Goal: Task Accomplishment & Management: Manage account settings

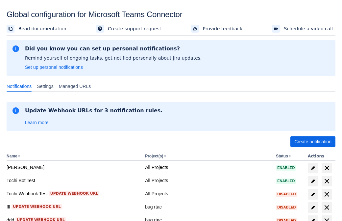
click at [313, 141] on span "Create notification" at bounding box center [312, 141] width 37 height 11
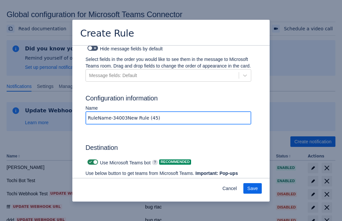
type input "RuleName-340036New Rule (45)"
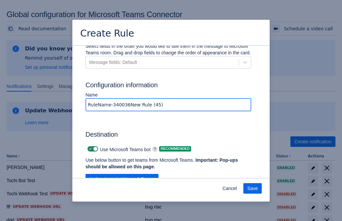
click at [122, 174] on span "Authenticate in Microsoft Teams" at bounding box center [121, 179] width 65 height 11
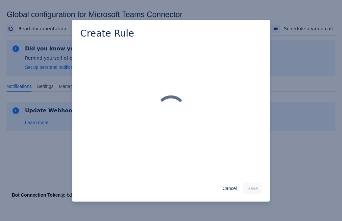
scroll to position [0, 0]
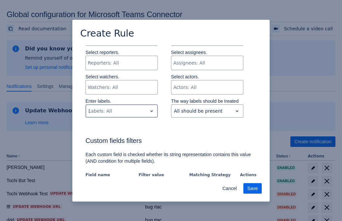
type input "340036_label"
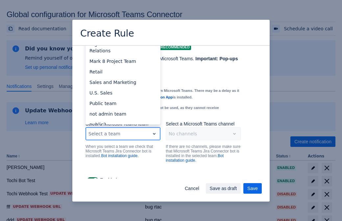
click at [123, 66] on div "Retail" at bounding box center [122, 71] width 75 height 11
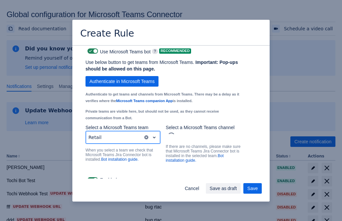
scroll to position [494, 0]
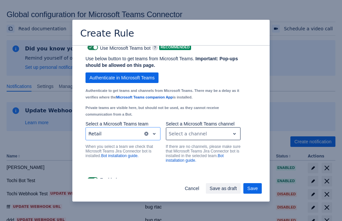
click at [203, 130] on div "Scrollable content" at bounding box center [198, 134] width 59 height 8
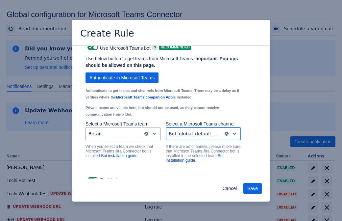
click at [253, 188] on span "Save" at bounding box center [252, 188] width 11 height 11
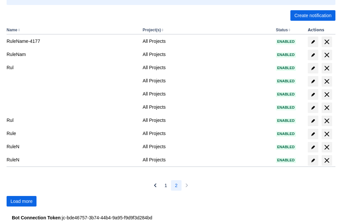
click at [21, 201] on span "Load more" at bounding box center [22, 201] width 22 height 11
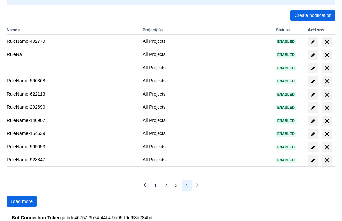
click at [21, 201] on span "Load more" at bounding box center [22, 201] width 22 height 11
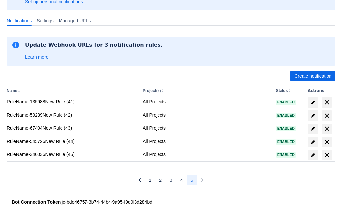
scroll to position [65, 0]
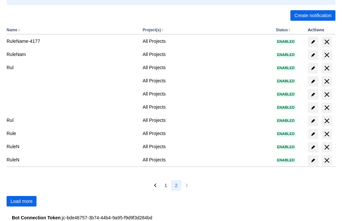
click at [21, 201] on span "Load more" at bounding box center [22, 201] width 22 height 11
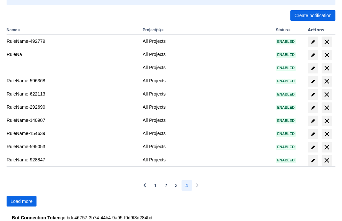
click at [21, 201] on span "Load more" at bounding box center [22, 201] width 22 height 11
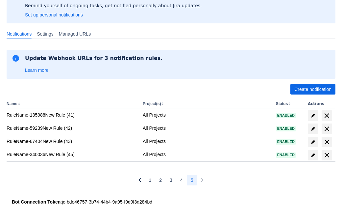
scroll to position [52, 0]
click at [327, 155] on span "delete" at bounding box center [327, 155] width 8 height 8
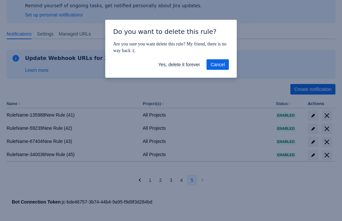
click at [179, 64] on span "Yes, delete it forever" at bounding box center [179, 64] width 42 height 11
